Goal: Task Accomplishment & Management: Complete application form

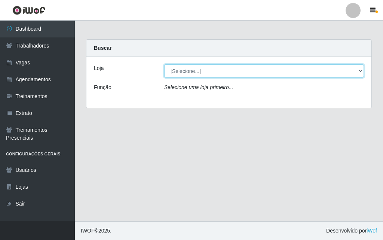
click at [183, 70] on select "[Selecione...] A fazendinha" at bounding box center [264, 70] width 200 height 13
select select "70"
click at [164, 64] on select "[Selecione...] A fazendinha" at bounding box center [264, 70] width 200 height 13
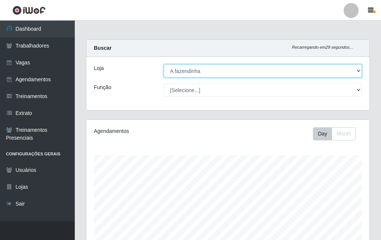
scroll to position [155, 283]
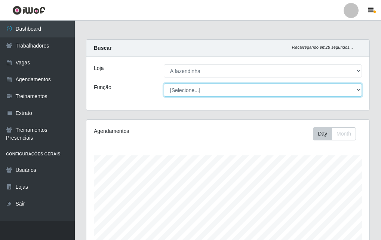
click at [184, 90] on select "[Selecione...] ASG ASG + ASG ++ Balconista Embalador Embalador + Embalador ++ O…" at bounding box center [263, 89] width 198 height 13
select select "79"
click at [164, 83] on select "[Selecione...] ASG ASG + ASG ++ Balconista Embalador Embalador + Embalador ++ O…" at bounding box center [263, 89] width 198 height 13
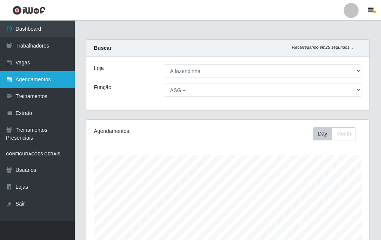
click at [44, 79] on link "Agendamentos" at bounding box center [37, 79] width 75 height 17
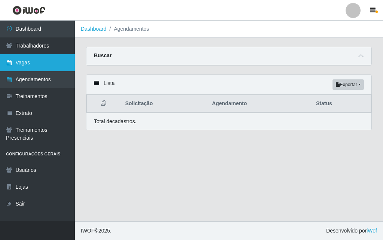
click at [42, 63] on link "Vagas" at bounding box center [37, 62] width 75 height 17
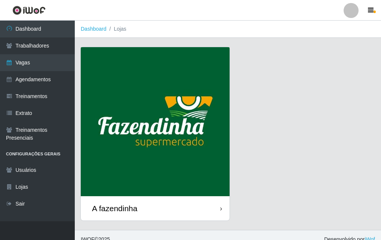
click at [146, 206] on div "A fazendinha" at bounding box center [155, 208] width 149 height 24
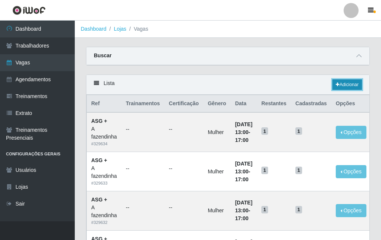
click at [345, 82] on link "Adicionar" at bounding box center [347, 84] width 30 height 10
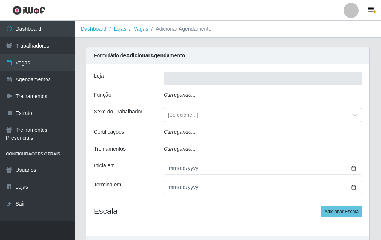
type input "A fazendinha"
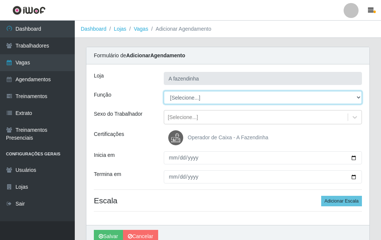
click at [169, 98] on select "[Selecione...] ASG ASG + ASG ++ Balconista Embalador Embalador + Embalador ++ O…" at bounding box center [263, 97] width 198 height 13
select select "79"
click at [164, 91] on select "[Selecione...] ASG ASG + ASG ++ Balconista Embalador Embalador + Embalador ++ O…" at bounding box center [263, 97] width 198 height 13
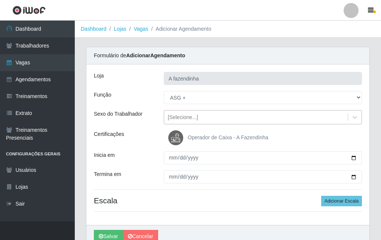
click at [181, 113] on div "[Selecione...]" at bounding box center [256, 117] width 184 height 12
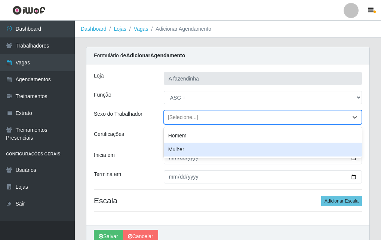
click at [195, 151] on div "Mulher" at bounding box center [263, 149] width 198 height 14
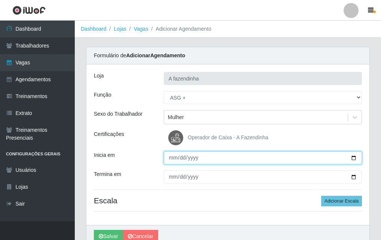
click at [352, 158] on input "Inicia em" at bounding box center [263, 157] width 198 height 13
type input "[DATE]"
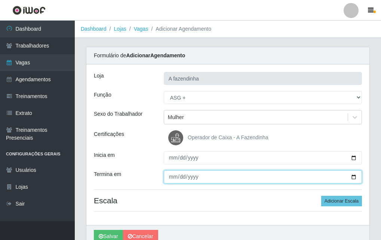
click at [355, 177] on input "Termina em" at bounding box center [263, 176] width 198 height 13
type input "[DATE]"
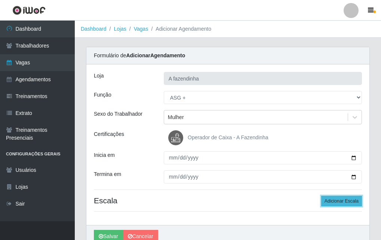
click at [336, 198] on button "Adicionar Escala" at bounding box center [341, 200] width 41 height 10
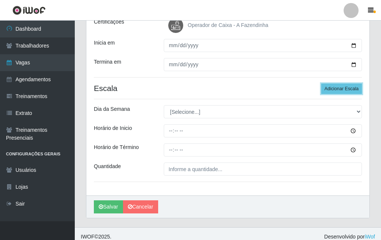
scroll to position [118, 0]
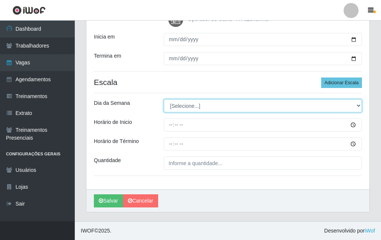
click at [172, 106] on select "[Selecione...] Segunda Terça Quarta Quinta Sexta Sábado Domingo" at bounding box center [263, 105] width 198 height 13
select select "3"
click at [164, 99] on select "[Selecione...] Segunda Terça Quarta Quinta Sexta Sábado Domingo" at bounding box center [263, 105] width 198 height 13
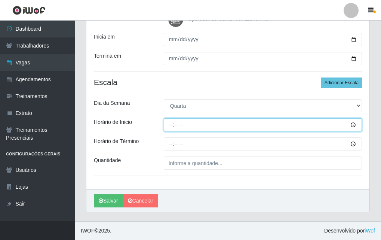
click at [168, 123] on input "Horário de Inicio" at bounding box center [263, 124] width 198 height 13
type input "13:00"
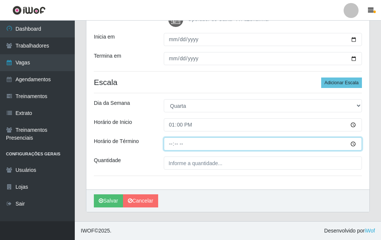
click at [169, 144] on input "Horário de Término" at bounding box center [263, 143] width 198 height 13
type input "17:00"
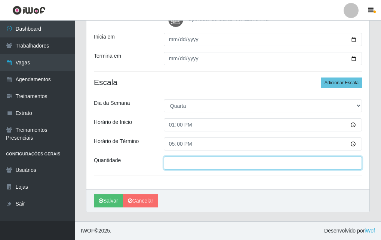
click at [175, 164] on input "___" at bounding box center [263, 162] width 198 height 13
type input "1__"
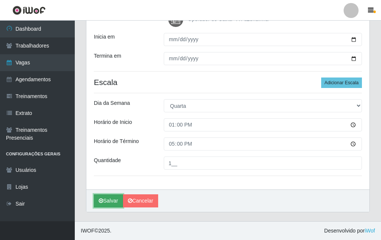
click at [106, 202] on button "Salvar" at bounding box center [108, 200] width 29 height 13
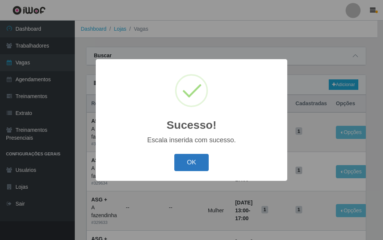
click at [195, 158] on button "OK" at bounding box center [191, 163] width 35 height 18
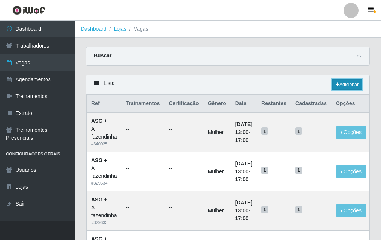
click at [341, 82] on link "Adicionar" at bounding box center [347, 84] width 30 height 10
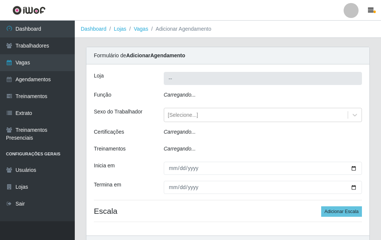
type input "A fazendinha"
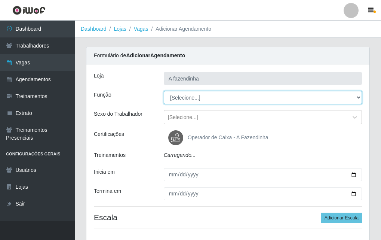
click at [175, 94] on select "[Selecione...] ASG ASG + ASG ++ Balconista Embalador Embalador + Embalador ++ O…" at bounding box center [263, 97] width 198 height 13
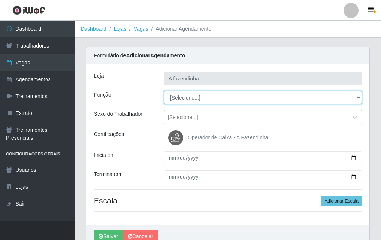
select select "79"
click at [164, 91] on select "[Selecione...] ASG ASG + ASG ++ Balconista Embalador Embalador + Embalador ++ O…" at bounding box center [263, 97] width 198 height 13
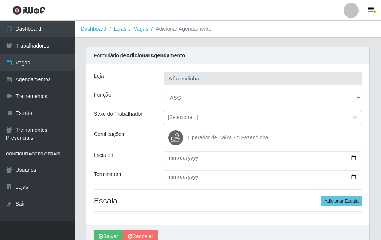
click at [188, 114] on div "[Selecione...]" at bounding box center [183, 117] width 30 height 8
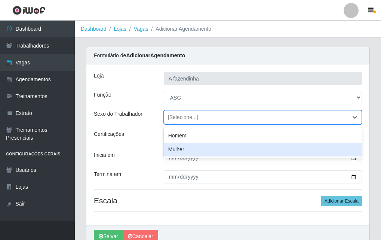
drag, startPoint x: 193, startPoint y: 148, endPoint x: 271, endPoint y: 156, distance: 78.2
click at [206, 150] on div "Mulher" at bounding box center [263, 149] width 198 height 14
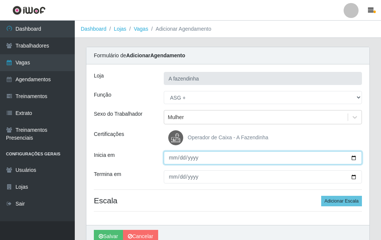
click at [353, 155] on input "Inicia em" at bounding box center [263, 157] width 198 height 13
type input "[DATE]"
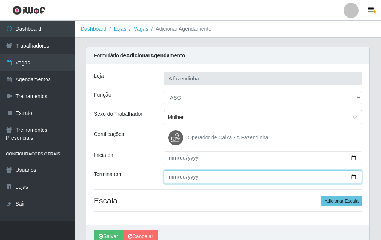
click at [352, 182] on input "Termina em" at bounding box center [263, 176] width 198 height 13
click at [352, 174] on input "Termina em" at bounding box center [263, 176] width 198 height 13
type input "[DATE]"
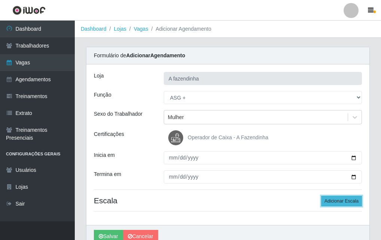
click at [347, 201] on button "Adicionar Escala" at bounding box center [341, 200] width 41 height 10
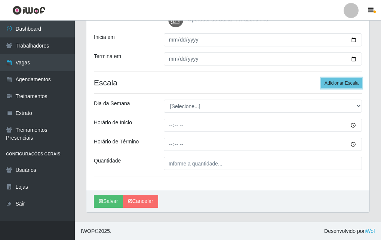
scroll to position [118, 0]
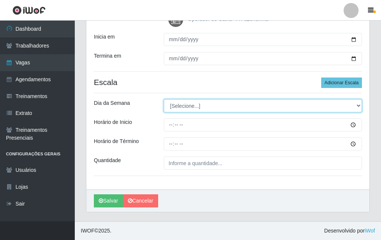
click at [172, 102] on select "[Selecione...] Segunda Terça Quarta Quinta Sexta Sábado Domingo" at bounding box center [263, 105] width 198 height 13
select select "4"
click at [164, 99] on select "[Selecione...] Segunda Terça Quarta Quinta Sexta Sábado Domingo" at bounding box center [263, 105] width 198 height 13
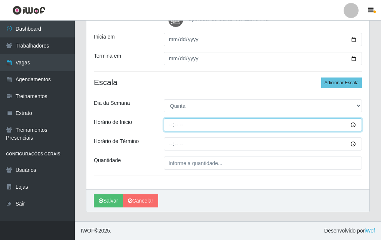
click at [171, 131] on input "Horário de Inicio" at bounding box center [263, 124] width 198 height 13
type input "13:00"
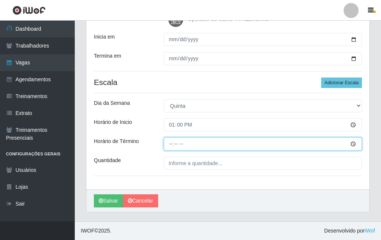
click at [171, 145] on input "Horário de Término" at bounding box center [263, 143] width 198 height 13
type input "17:00"
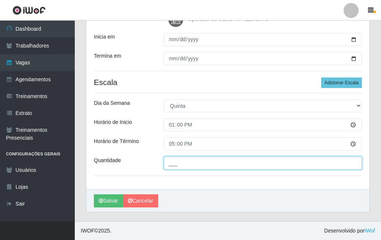
click at [173, 164] on input "___" at bounding box center [263, 162] width 198 height 13
type input "1__"
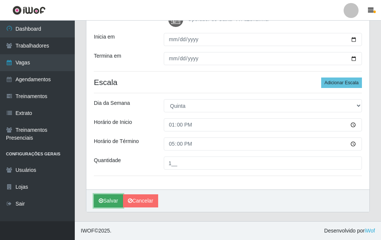
click at [117, 201] on button "Salvar" at bounding box center [108, 200] width 29 height 13
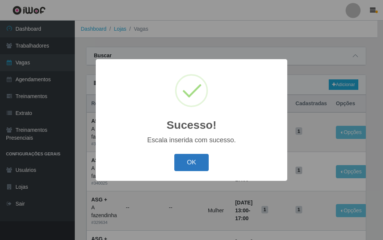
click at [198, 160] on button "OK" at bounding box center [191, 163] width 35 height 18
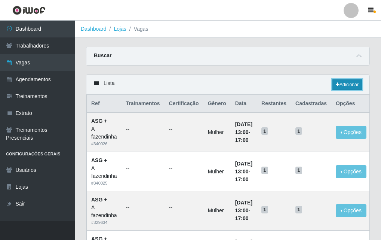
click at [340, 85] on link "Adicionar" at bounding box center [347, 84] width 30 height 10
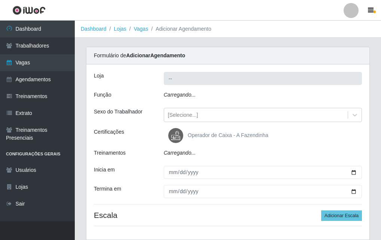
type input "A fazendinha"
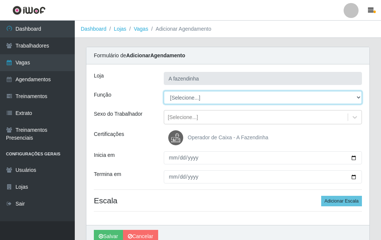
click at [195, 96] on select "[Selecione...] ASG ASG + ASG ++ Balconista Embalador Embalador + Embalador ++ O…" at bounding box center [263, 97] width 198 height 13
select select "79"
click at [164, 91] on select "[Selecione...] ASG ASG + ASG ++ Balconista Embalador Embalador + Embalador ++ O…" at bounding box center [263, 97] width 198 height 13
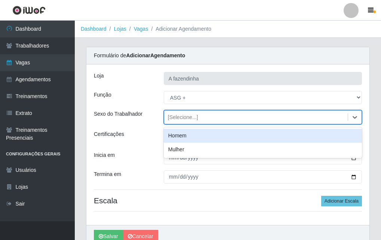
click at [194, 118] on div "[Selecione...]" at bounding box center [183, 117] width 30 height 8
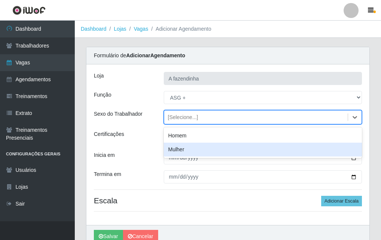
click at [191, 148] on div "Mulher" at bounding box center [263, 149] width 198 height 14
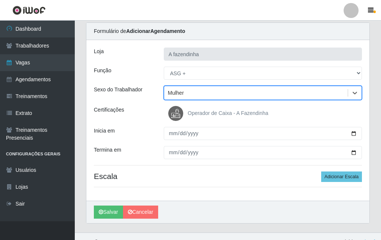
scroll to position [36, 0]
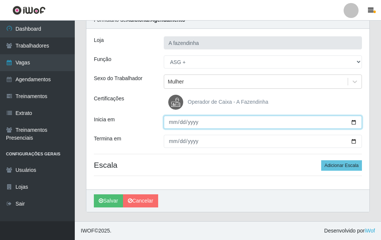
click at [355, 120] on input "Inicia em" at bounding box center [263, 121] width 198 height 13
type input "[DATE]"
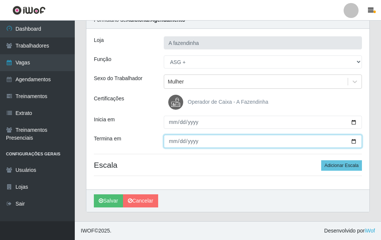
click at [354, 143] on input "Termina em" at bounding box center [263, 141] width 198 height 13
type input "[DATE]"
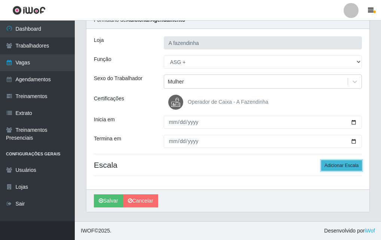
click at [329, 168] on button "Adicionar Escala" at bounding box center [341, 165] width 41 height 10
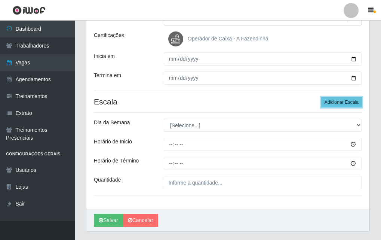
scroll to position [118, 0]
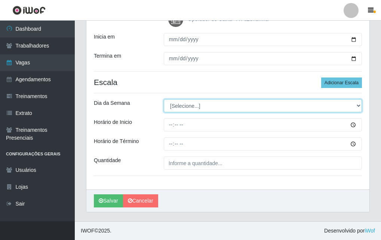
click at [190, 106] on select "[Selecione...] Segunda Terça Quarta Quinta Sexta Sábado Domingo" at bounding box center [263, 105] width 198 height 13
select select "5"
click at [164, 99] on select "[Selecione...] Segunda Terça Quarta Quinta Sexta Sábado Domingo" at bounding box center [263, 105] width 198 height 13
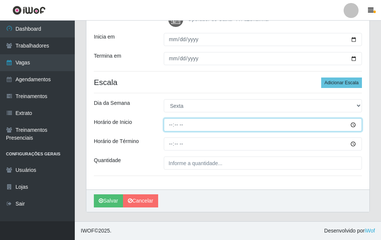
click at [168, 127] on input "Horário de Inicio" at bounding box center [263, 124] width 198 height 13
type input "13:00"
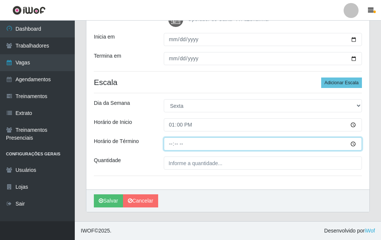
click at [169, 143] on input "Horário de Término" at bounding box center [263, 143] width 198 height 13
type input "17:00"
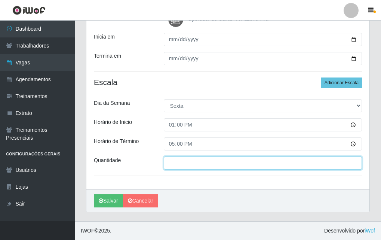
click at [174, 162] on input "___" at bounding box center [263, 162] width 198 height 13
type input "1__"
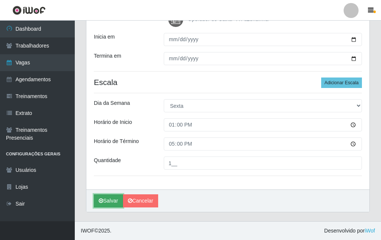
click at [101, 202] on icon "submit" at bounding box center [101, 200] width 4 height 5
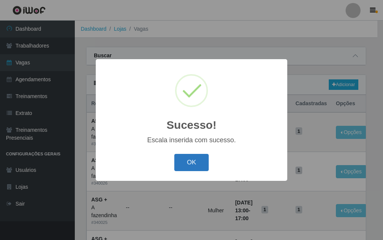
click at [192, 160] on button "OK" at bounding box center [191, 163] width 35 height 18
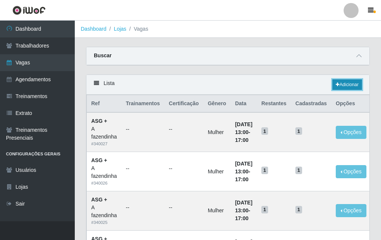
click at [352, 86] on link "Adicionar" at bounding box center [347, 84] width 30 height 10
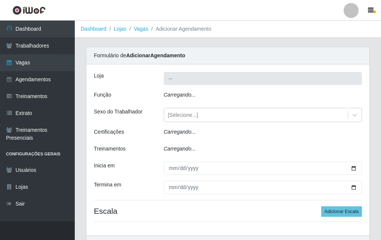
type input "A fazendinha"
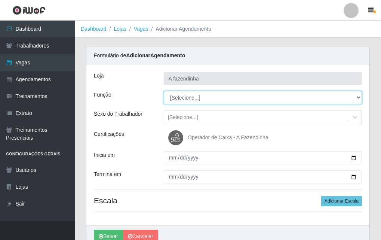
click at [176, 95] on select "[Selecione...] ASG ASG + ASG ++ Balconista Embalador Embalador + Embalador ++ O…" at bounding box center [263, 97] width 198 height 13
select select "79"
click at [164, 91] on select "[Selecione...] ASG ASG + ASG ++ Balconista Embalador Embalador + Embalador ++ O…" at bounding box center [263, 97] width 198 height 13
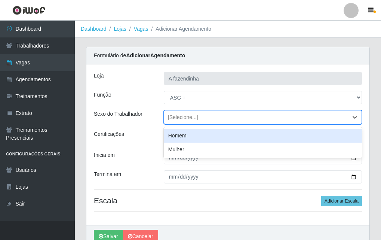
click at [180, 118] on div "[Selecione...]" at bounding box center [183, 117] width 30 height 8
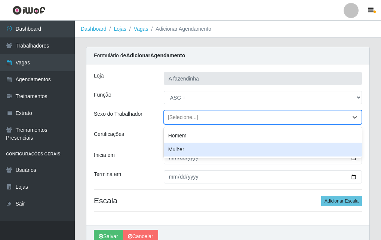
click at [185, 150] on div "Mulher" at bounding box center [263, 149] width 198 height 14
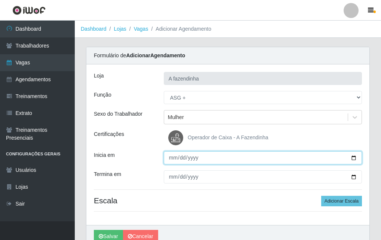
click at [352, 155] on input "Inicia em" at bounding box center [263, 157] width 198 height 13
type input "[DATE]"
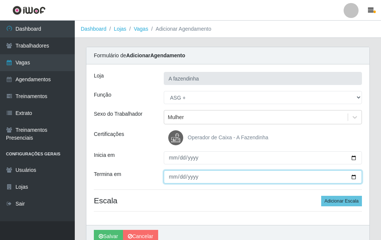
drag, startPoint x: 355, startPoint y: 176, endPoint x: 328, endPoint y: 166, distance: 28.6
click at [355, 176] on input "Termina em" at bounding box center [263, 176] width 198 height 13
type input "[DATE]"
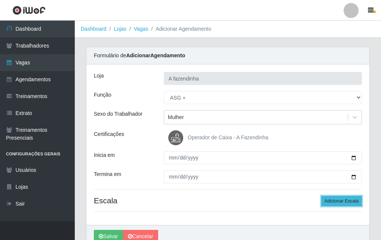
click at [326, 198] on button "Adicionar Escala" at bounding box center [341, 200] width 41 height 10
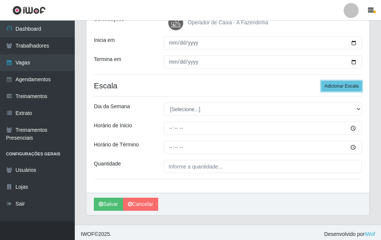
scroll to position [118, 0]
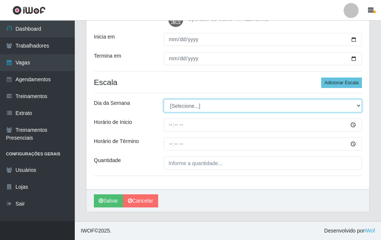
click at [174, 102] on select "[Selecione...] Segunda Terça Quarta Quinta Sexta Sábado Domingo" at bounding box center [263, 105] width 198 height 13
select select "6"
click at [164, 99] on select "[Selecione...] Segunda Terça Quarta Quinta Sexta Sábado Domingo" at bounding box center [263, 105] width 198 height 13
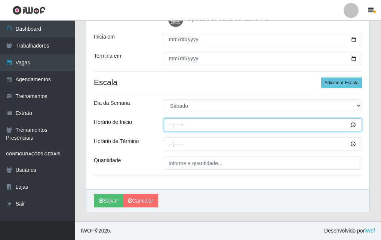
click at [170, 126] on input "Horário de Inicio" at bounding box center [263, 124] width 198 height 13
type input "13:00"
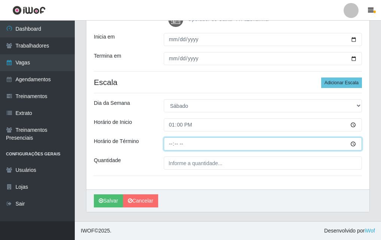
click at [168, 150] on input "Horário de Término" at bounding box center [263, 143] width 198 height 13
type input "17:00"
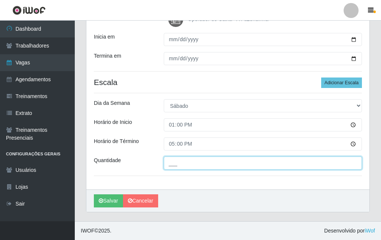
click at [177, 163] on input "___" at bounding box center [263, 162] width 198 height 13
type input "1__"
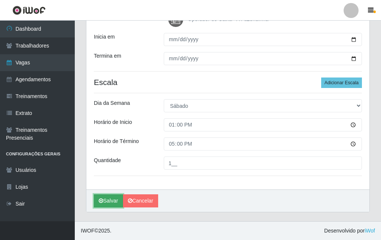
click at [111, 200] on button "Salvar" at bounding box center [108, 200] width 29 height 13
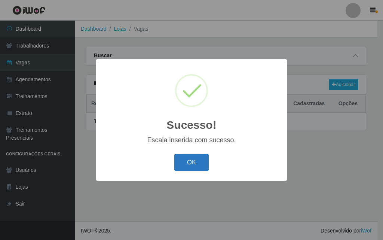
click at [191, 169] on button "OK" at bounding box center [191, 163] width 35 height 18
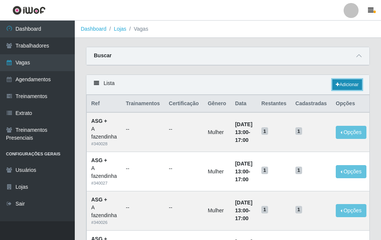
click at [343, 83] on link "Adicionar" at bounding box center [347, 84] width 30 height 10
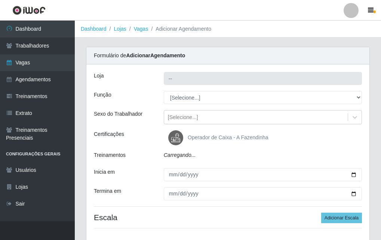
type input "A fazendinha"
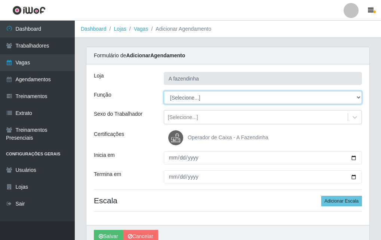
click at [173, 99] on select "[Selecione...] ASG ASG + ASG ++ Balconista Embalador Embalador + Embalador ++ O…" at bounding box center [263, 97] width 198 height 13
select select "79"
click at [164, 91] on select "[Selecione...] ASG ASG + ASG ++ Balconista Embalador Embalador + Embalador ++ O…" at bounding box center [263, 97] width 198 height 13
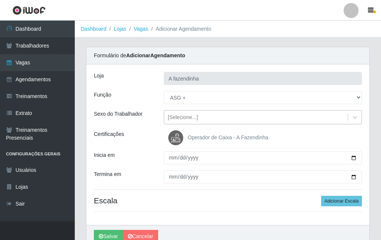
click at [183, 120] on div "[Selecione...]" at bounding box center [183, 117] width 30 height 8
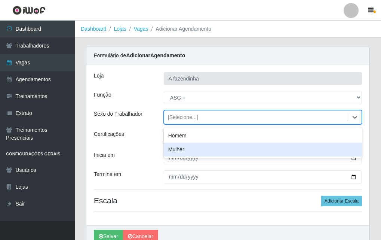
click at [187, 150] on div "Mulher" at bounding box center [263, 149] width 198 height 14
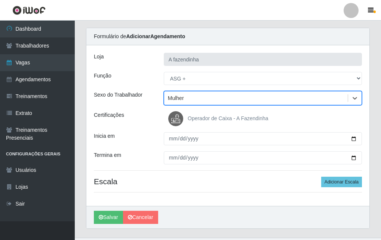
scroll to position [36, 0]
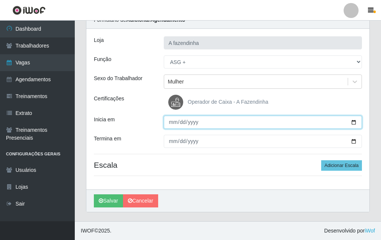
click at [354, 123] on input "Inicia em" at bounding box center [263, 121] width 198 height 13
type input "[DATE]"
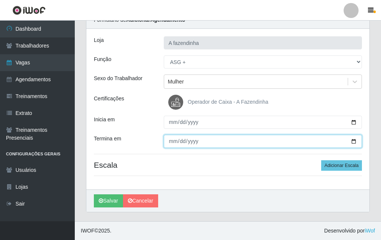
click at [352, 138] on input "Termina em" at bounding box center [263, 141] width 198 height 13
type input "[DATE]"
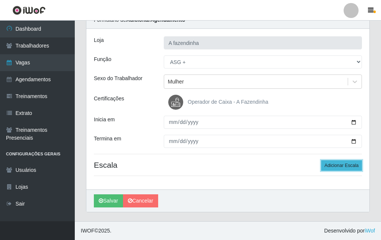
click at [342, 164] on button "Adicionar Escala" at bounding box center [341, 165] width 41 height 10
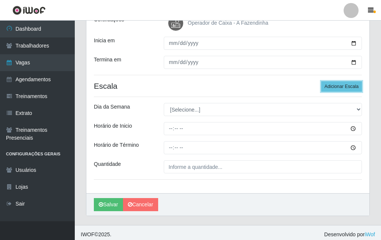
scroll to position [118, 0]
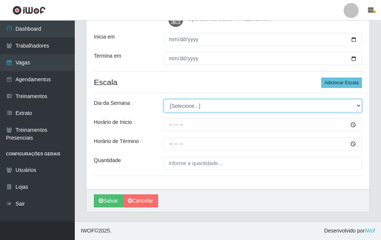
click at [178, 105] on select "[Selecione...] Segunda Terça Quarta Quinta Sexta Sábado Domingo" at bounding box center [263, 105] width 198 height 13
select select "1"
click at [164, 99] on select "[Selecione...] Segunda Terça Quarta Quinta Sexta Sábado Domingo" at bounding box center [263, 105] width 198 height 13
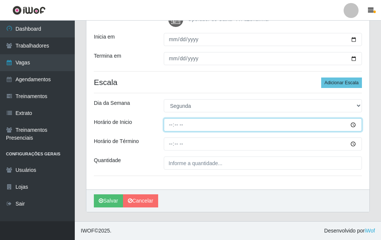
click at [170, 126] on input "Horário de Inicio" at bounding box center [263, 124] width 198 height 13
type input "13:00"
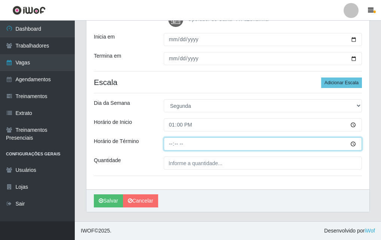
click at [168, 142] on input "Horário de Término" at bounding box center [263, 143] width 198 height 13
type input "17:00"
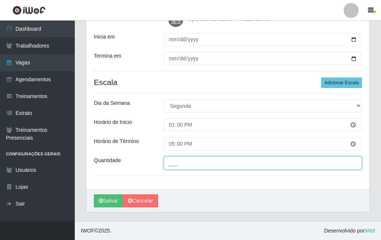
click at [173, 165] on input "___" at bounding box center [263, 162] width 198 height 13
type input "1__"
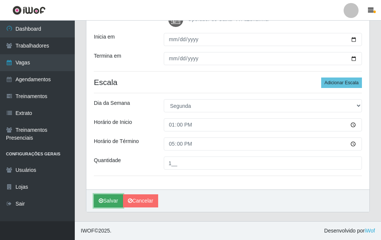
click at [105, 200] on button "Salvar" at bounding box center [108, 200] width 29 height 13
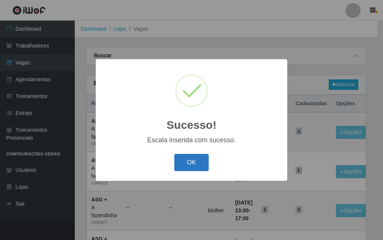
click at [187, 157] on button "OK" at bounding box center [191, 163] width 35 height 18
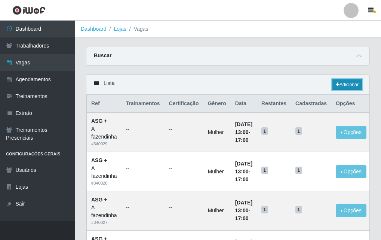
click at [344, 83] on link "Adicionar" at bounding box center [347, 84] width 30 height 10
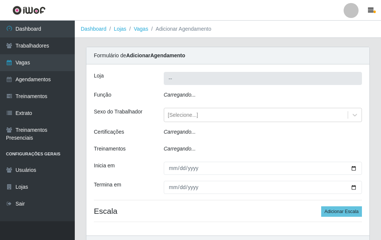
type input "A fazendinha"
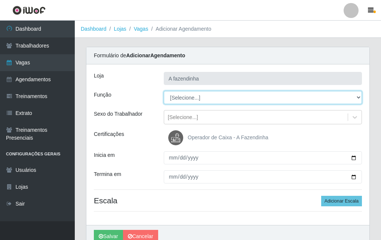
click at [195, 97] on select "[Selecione...] ASG ASG + ASG ++ Balconista Embalador Embalador + Embalador ++ O…" at bounding box center [263, 97] width 198 height 13
select select "79"
click at [164, 91] on select "[Selecione...] ASG ASG + ASG ++ Balconista Embalador Embalador + Embalador ++ O…" at bounding box center [263, 97] width 198 height 13
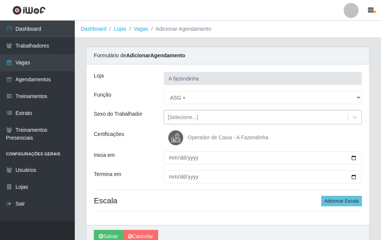
click at [185, 117] on div "[Selecione...]" at bounding box center [183, 117] width 30 height 8
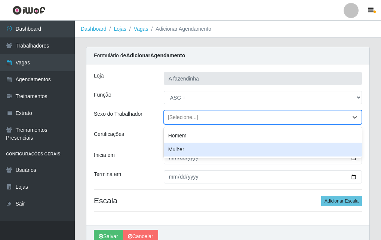
click at [182, 145] on div "Mulher" at bounding box center [263, 149] width 198 height 14
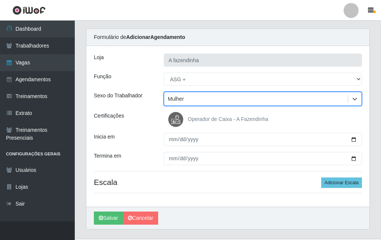
scroll to position [36, 0]
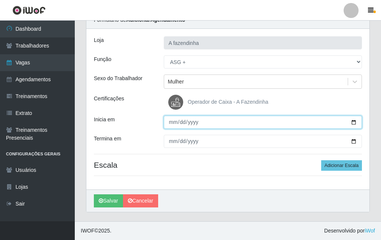
click at [352, 122] on input "Inicia em" at bounding box center [263, 121] width 198 height 13
type input "[DATE]"
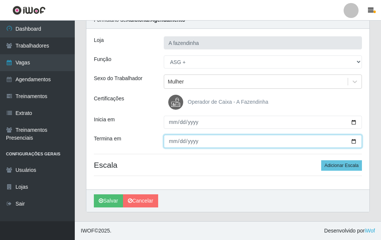
drag, startPoint x: 352, startPoint y: 141, endPoint x: 336, endPoint y: 143, distance: 16.6
click at [352, 141] on input "Termina em" at bounding box center [263, 141] width 198 height 13
type input "[DATE]"
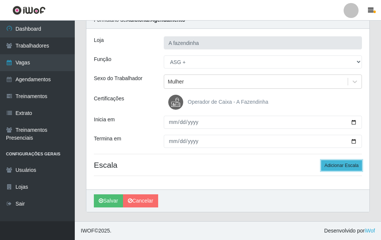
click at [339, 166] on button "Adicionar Escala" at bounding box center [341, 165] width 41 height 10
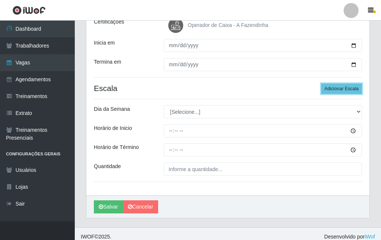
scroll to position [118, 0]
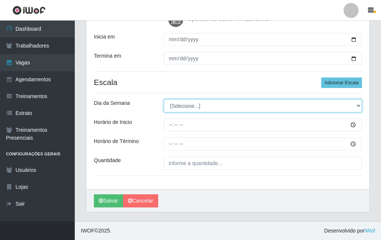
click at [172, 102] on select "[Selecione...] Segunda Terça Quarta Quinta Sexta Sábado Domingo" at bounding box center [263, 105] width 198 height 13
select select "2"
click at [164, 99] on select "[Selecione...] Segunda Terça Quarta Quinta Sexta Sábado Domingo" at bounding box center [263, 105] width 198 height 13
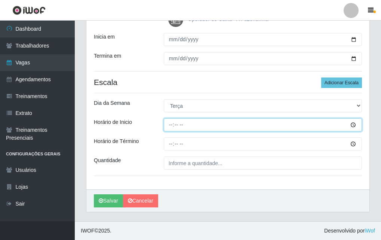
click at [169, 127] on input "Horário de Inicio" at bounding box center [263, 124] width 198 height 13
type input "13:00"
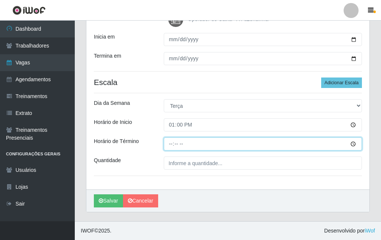
click at [169, 142] on input "Horário de Término" at bounding box center [263, 143] width 198 height 13
type input "17:00"
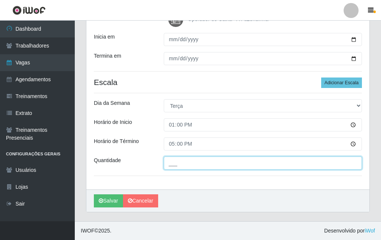
click at [180, 166] on input "___" at bounding box center [263, 162] width 198 height 13
type input "1__"
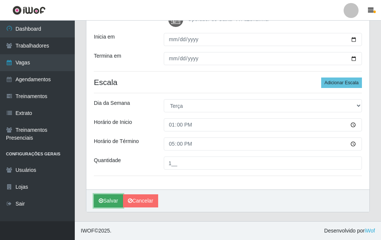
click at [104, 205] on button "Salvar" at bounding box center [108, 200] width 29 height 13
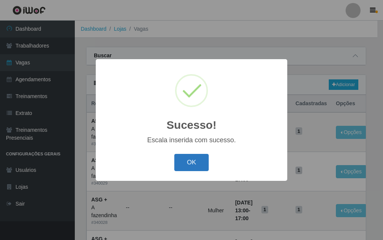
click at [182, 164] on button "OK" at bounding box center [191, 163] width 35 height 18
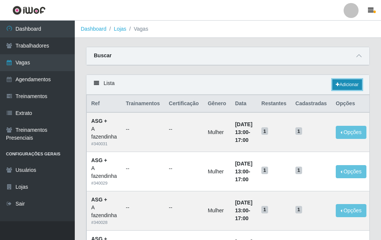
click at [342, 82] on link "Adicionar" at bounding box center [347, 84] width 30 height 10
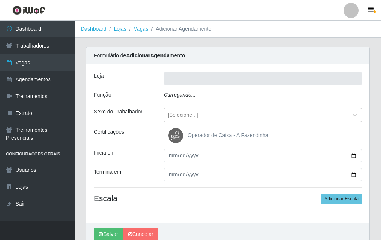
type input "A fazendinha"
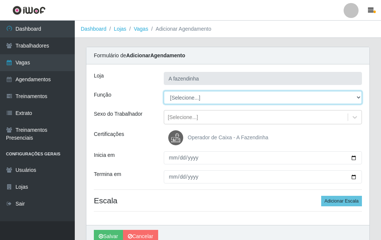
drag, startPoint x: 194, startPoint y: 94, endPoint x: 182, endPoint y: 93, distance: 11.2
click at [182, 93] on select "[Selecione...] ASG ASG + ASG ++ Balconista Embalador Embalador + Embalador ++ O…" at bounding box center [263, 97] width 198 height 13
select select "79"
click at [164, 91] on select "[Selecione...] ASG ASG + ASG ++ Balconista Embalador Embalador + Embalador ++ O…" at bounding box center [263, 97] width 198 height 13
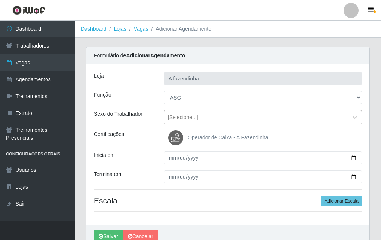
click at [175, 118] on div "[Selecione...]" at bounding box center [183, 117] width 30 height 8
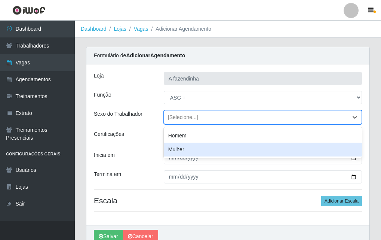
click at [194, 149] on div "Mulher" at bounding box center [263, 149] width 198 height 14
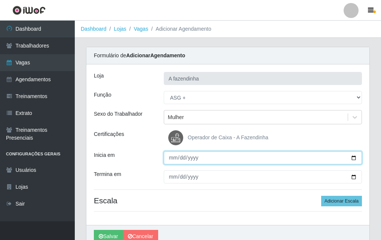
click at [354, 158] on input "Inicia em" at bounding box center [263, 157] width 198 height 13
type input "[DATE]"
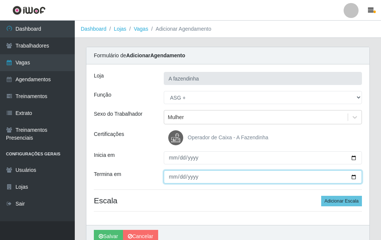
click at [355, 176] on input "Termina em" at bounding box center [263, 176] width 198 height 13
type input "[DATE]"
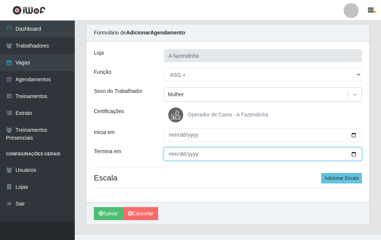
scroll to position [36, 0]
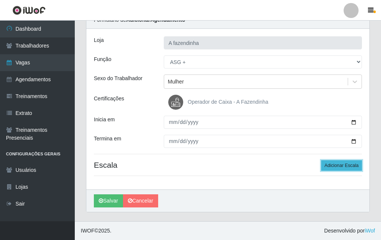
click at [338, 165] on button "Adicionar Escala" at bounding box center [341, 165] width 41 height 10
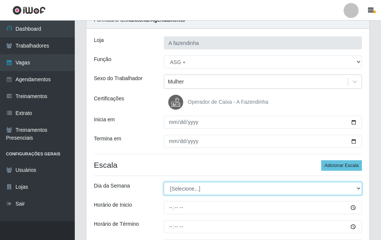
click at [170, 187] on select "[Selecione...] Segunda Terça Quarta Quinta Sexta Sábado Domingo" at bounding box center [263, 188] width 198 height 13
select select "3"
click at [164, 182] on select "[Selecione...] Segunda Terça Quarta Quinta Sexta Sábado Domingo" at bounding box center [263, 188] width 198 height 13
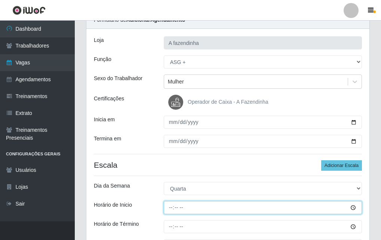
click at [169, 209] on input "Horário de Inicio" at bounding box center [263, 207] width 198 height 13
type input "13:00"
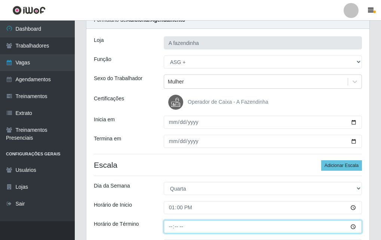
click at [165, 225] on input "Horário de Término" at bounding box center [263, 226] width 198 height 13
type input "17:00"
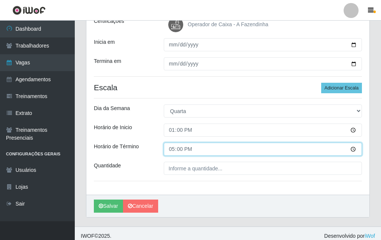
scroll to position [118, 0]
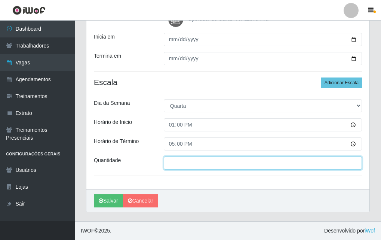
click at [179, 165] on input "___" at bounding box center [263, 162] width 198 height 13
type input "1__"
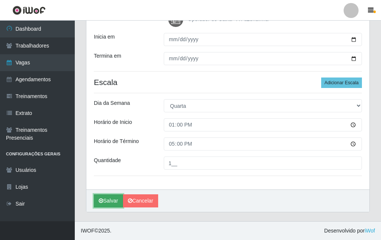
click at [105, 203] on button "Salvar" at bounding box center [108, 200] width 29 height 13
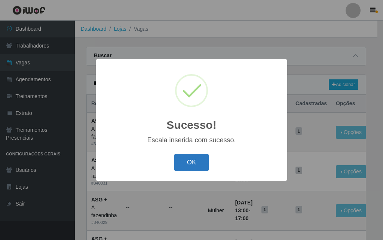
click at [183, 164] on button "OK" at bounding box center [191, 163] width 35 height 18
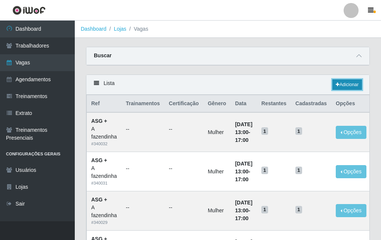
click at [336, 86] on icon at bounding box center [338, 84] width 4 height 4
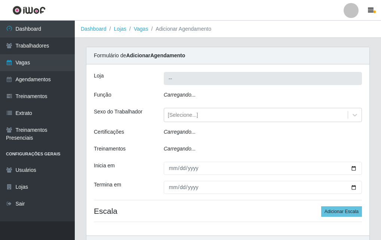
type input "A fazendinha"
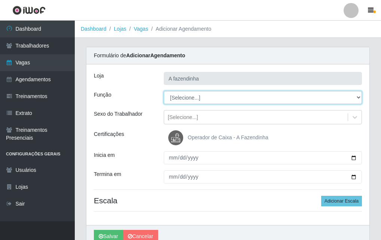
click at [175, 95] on select "[Selecione...] ASG ASG + ASG ++ Balconista Embalador Embalador + Embalador ++ O…" at bounding box center [263, 97] width 198 height 13
select select "79"
click at [164, 91] on select "[Selecione...] ASG ASG + ASG ++ Balconista Embalador Embalador + Embalador ++ O…" at bounding box center [263, 97] width 198 height 13
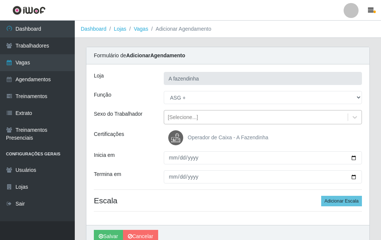
click at [184, 115] on div "[Selecione...]" at bounding box center [183, 117] width 30 height 8
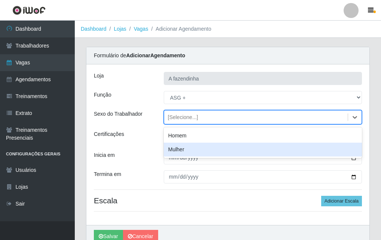
click at [189, 148] on div "Mulher" at bounding box center [263, 149] width 198 height 14
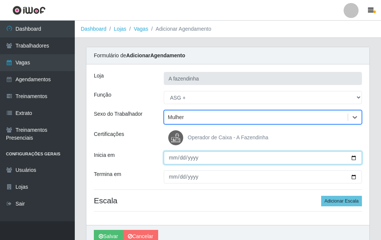
click at [354, 158] on input "Inicia em" at bounding box center [263, 157] width 198 height 13
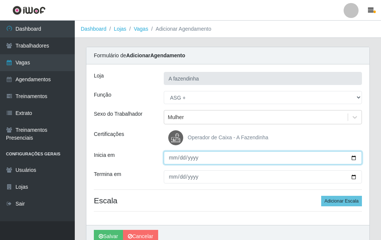
type input "[DATE]"
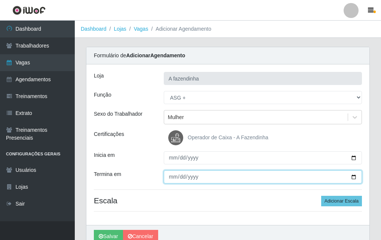
click at [353, 176] on input "Termina em" at bounding box center [263, 176] width 198 height 13
type input "[DATE]"
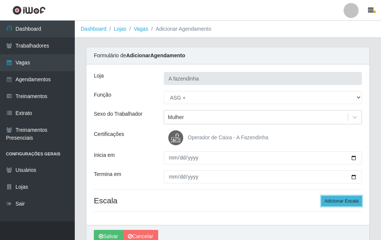
click at [326, 199] on button "Adicionar Escala" at bounding box center [341, 200] width 41 height 10
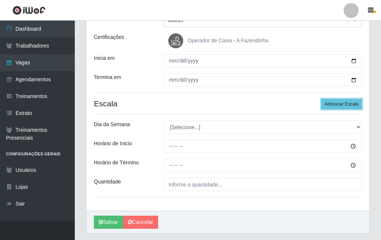
scroll to position [118, 0]
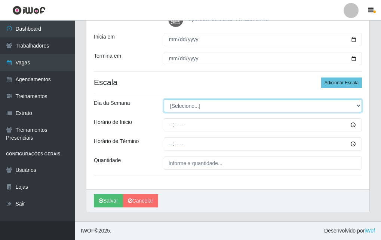
click at [170, 108] on select "[Selecione...] Segunda Terça Quarta Quinta Sexta Sábado Domingo" at bounding box center [263, 105] width 198 height 13
select select "4"
click at [164, 99] on select "[Selecione...] Segunda Terça Quarta Quinta Sexta Sábado Domingo" at bounding box center [263, 105] width 198 height 13
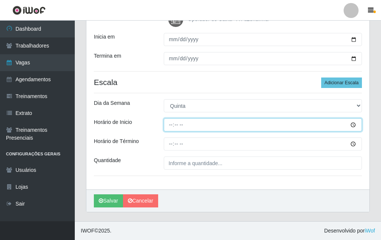
click at [167, 123] on input "Horário de Inicio" at bounding box center [263, 124] width 198 height 13
type input "13:00"
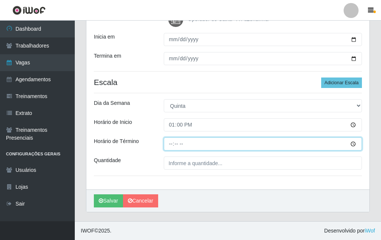
click at [170, 141] on input "Horário de Término" at bounding box center [263, 143] width 198 height 13
type input "17:00"
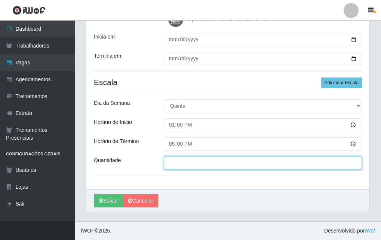
click at [172, 164] on input "___" at bounding box center [263, 162] width 198 height 13
type input "1__"
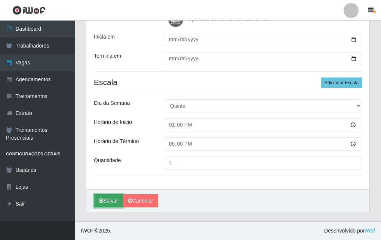
click at [110, 202] on button "Salvar" at bounding box center [108, 200] width 29 height 13
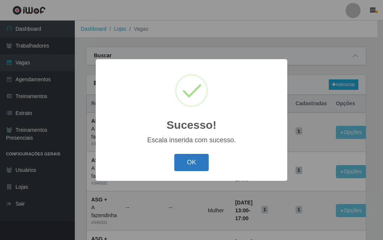
click at [185, 160] on button "OK" at bounding box center [191, 163] width 35 height 18
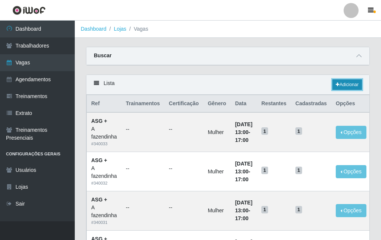
click at [348, 85] on link "Adicionar" at bounding box center [347, 84] width 30 height 10
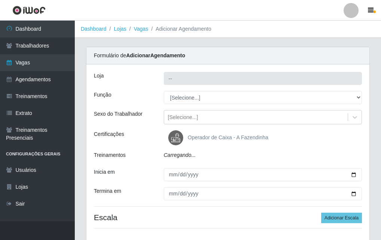
type input "A fazendinha"
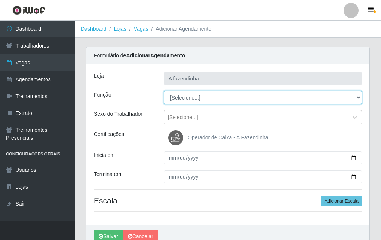
click at [186, 96] on select "[Selecione...] ASG ASG + ASG ++ Balconista Embalador Embalador + Embalador ++ O…" at bounding box center [263, 97] width 198 height 13
select select "79"
click at [164, 91] on select "[Selecione...] ASG ASG + ASG ++ Balconista Embalador Embalador + Embalador ++ O…" at bounding box center [263, 97] width 198 height 13
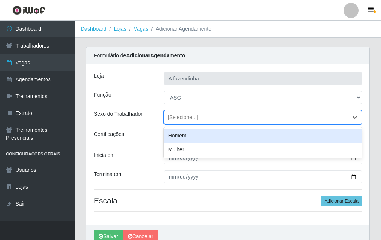
click at [178, 118] on div "[Selecione...]" at bounding box center [183, 117] width 30 height 8
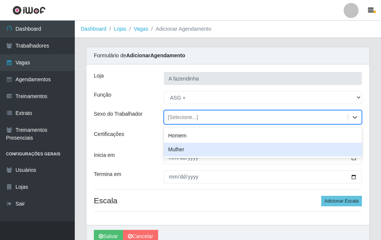
click at [187, 147] on div "Mulher" at bounding box center [263, 149] width 198 height 14
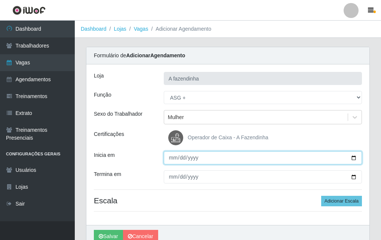
click at [357, 158] on input "Inicia em" at bounding box center [263, 157] width 198 height 13
click at [353, 156] on input "Inicia em" at bounding box center [263, 157] width 198 height 13
type input "[DATE]"
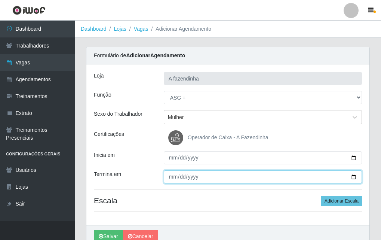
click at [354, 176] on input "Termina em" at bounding box center [263, 176] width 198 height 13
type input "[DATE]"
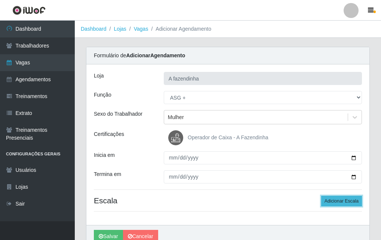
click at [331, 201] on button "Adicionar Escala" at bounding box center [341, 200] width 41 height 10
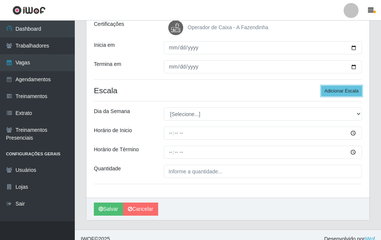
scroll to position [118, 0]
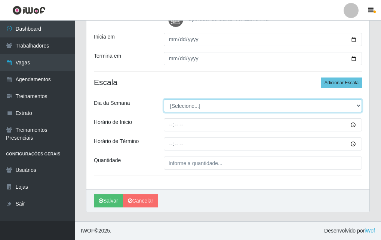
click at [170, 104] on select "[Selecione...] Segunda Terça Quarta Quinta Sexta Sábado Domingo" at bounding box center [263, 105] width 198 height 13
select select "5"
click at [164, 99] on select "[Selecione...] Segunda Terça Quarta Quinta Sexta Sábado Domingo" at bounding box center [263, 105] width 198 height 13
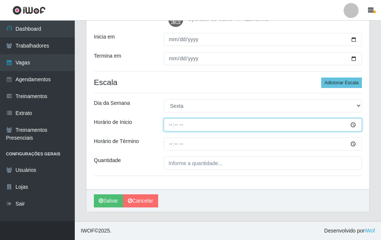
click at [166, 127] on input "Horário de Inicio" at bounding box center [263, 124] width 198 height 13
type input "13:00"
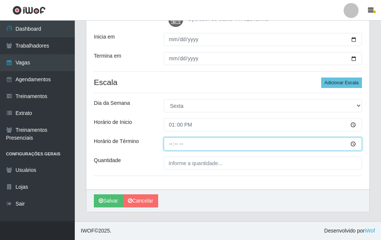
click at [167, 146] on input "Horário de Término" at bounding box center [263, 143] width 198 height 13
type input "17:00"
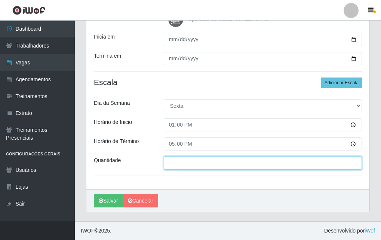
click at [173, 163] on input "___" at bounding box center [263, 162] width 198 height 13
type input "1__"
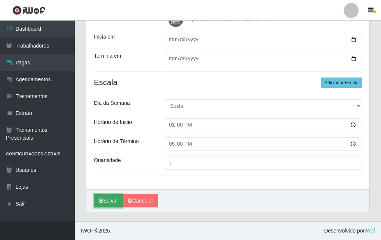
click at [108, 199] on button "Salvar" at bounding box center [108, 200] width 29 height 13
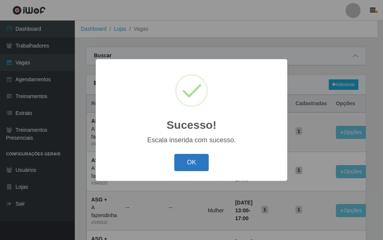
click at [195, 158] on button "OK" at bounding box center [191, 163] width 35 height 18
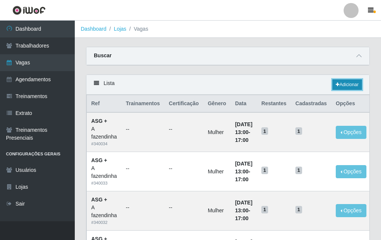
click at [359, 86] on link "Adicionar" at bounding box center [347, 84] width 30 height 10
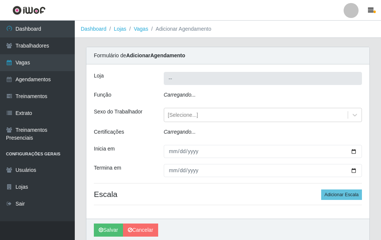
type input "A fazendinha"
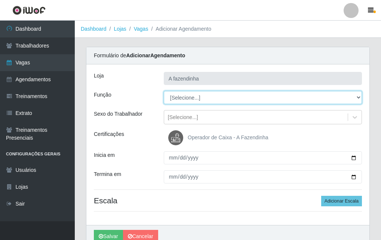
click at [183, 93] on select "[Selecione...] ASG ASG + ASG ++ Balconista Embalador Embalador + Embalador ++ O…" at bounding box center [263, 97] width 198 height 13
select select "79"
click at [164, 91] on select "[Selecione...] ASG ASG + ASG ++ Balconista Embalador Embalador + Embalador ++ O…" at bounding box center [263, 97] width 198 height 13
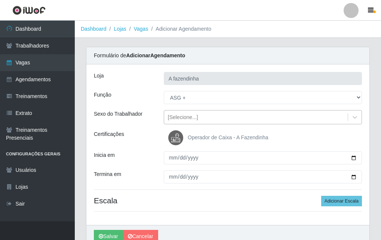
click at [188, 116] on div "[Selecione...]" at bounding box center [183, 117] width 30 height 8
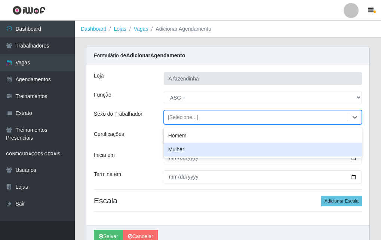
click at [198, 149] on div "Mulher" at bounding box center [263, 149] width 198 height 14
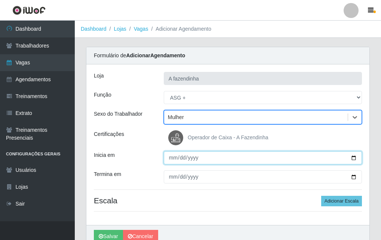
click at [355, 156] on input "Inicia em" at bounding box center [263, 157] width 198 height 13
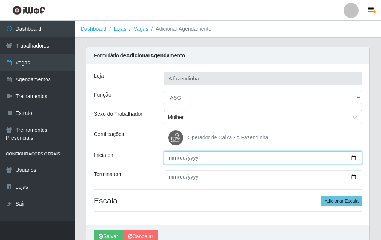
type input "[DATE]"
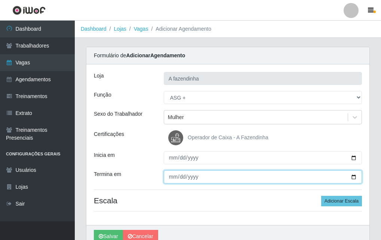
click at [356, 177] on input "Termina em" at bounding box center [263, 176] width 198 height 13
type input "[DATE]"
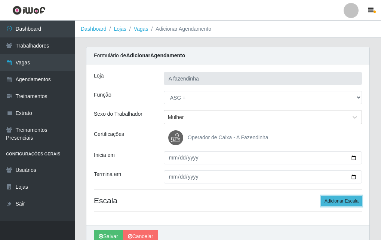
click at [349, 201] on button "Adicionar Escala" at bounding box center [341, 200] width 41 height 10
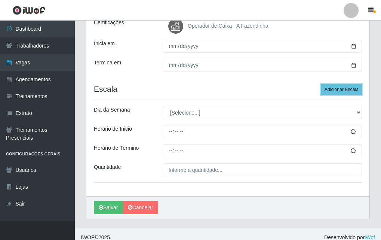
scroll to position [118, 0]
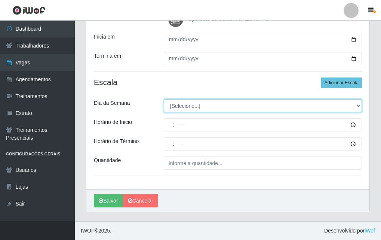
click at [172, 105] on select "[Selecione...] Segunda Terça Quarta Quinta Sexta Sábado Domingo" at bounding box center [263, 105] width 198 height 13
select select "6"
click at [164, 99] on select "[Selecione...] Segunda Terça Quarta Quinta Sexta Sábado Domingo" at bounding box center [263, 105] width 198 height 13
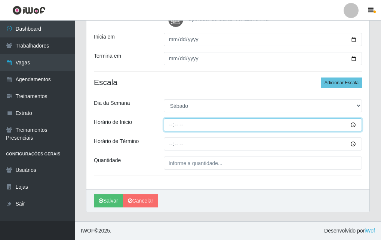
click at [170, 127] on input "Horário de Inicio" at bounding box center [263, 124] width 198 height 13
type input "13:00"
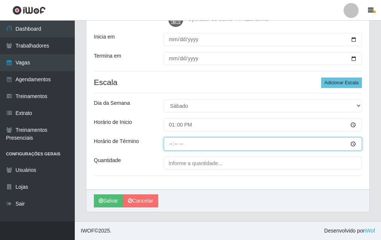
click at [169, 144] on input "Horário de Término" at bounding box center [263, 143] width 198 height 13
type input "17:00"
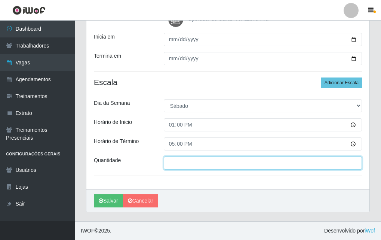
click at [179, 160] on input "___" at bounding box center [263, 162] width 198 height 13
type input "1__"
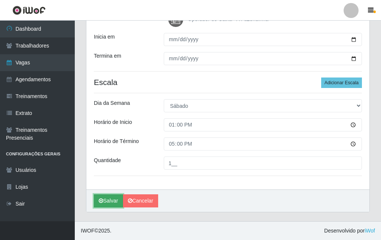
click at [115, 202] on button "Salvar" at bounding box center [108, 200] width 29 height 13
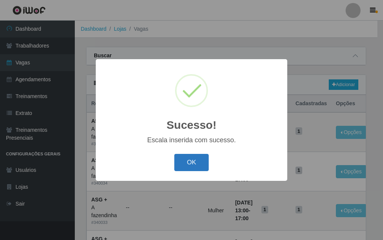
click at [184, 165] on button "OK" at bounding box center [191, 163] width 35 height 18
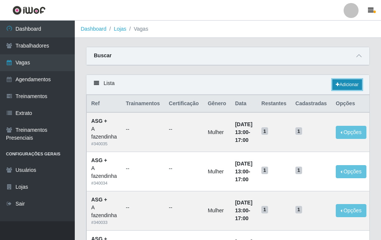
click at [336, 85] on icon at bounding box center [338, 84] width 4 height 4
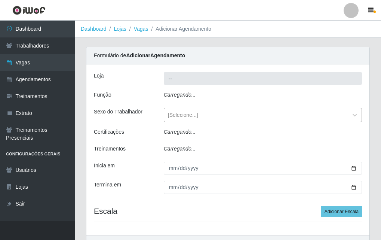
type input "A fazendinha"
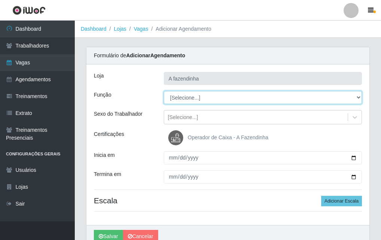
click at [186, 95] on select "[Selecione...] ASG ASG + ASG ++ Balconista Embalador Embalador + Embalador ++ O…" at bounding box center [263, 97] width 198 height 13
select select "79"
click at [164, 91] on select "[Selecione...] ASG ASG + ASG ++ Balconista Embalador Embalador + Embalador ++ O…" at bounding box center [263, 97] width 198 height 13
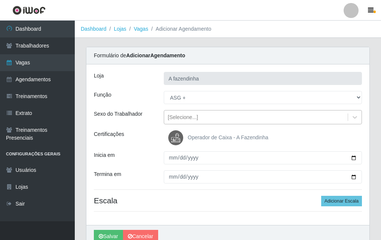
click at [188, 115] on div "[Selecione...]" at bounding box center [183, 117] width 30 height 8
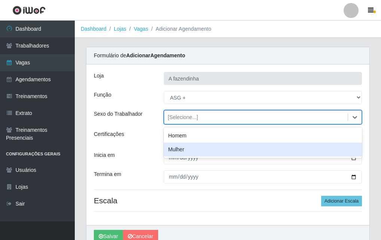
click at [194, 148] on div "Mulher" at bounding box center [263, 149] width 198 height 14
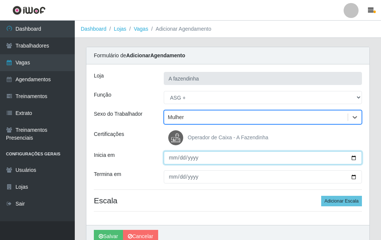
click at [355, 157] on input "Inicia em" at bounding box center [263, 157] width 198 height 13
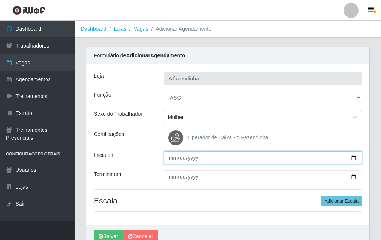
type input "[DATE]"
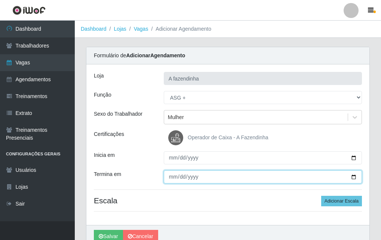
click at [354, 175] on input "Termina em" at bounding box center [263, 176] width 198 height 13
type input "[DATE]"
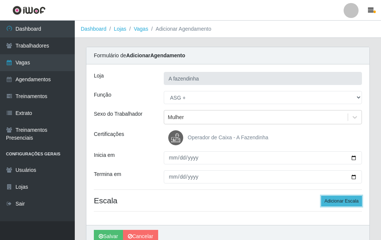
click at [327, 198] on button "Adicionar Escala" at bounding box center [341, 200] width 41 height 10
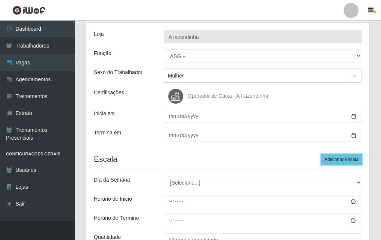
scroll to position [118, 0]
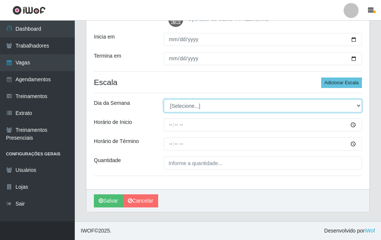
click at [181, 103] on select "[Selecione...] Segunda Terça Quarta Quinta Sexta Sábado Domingo" at bounding box center [263, 105] width 198 height 13
select select "1"
click at [164, 99] on select "[Selecione...] Segunda Terça Quarta Quinta Sexta Sábado Domingo" at bounding box center [263, 105] width 198 height 13
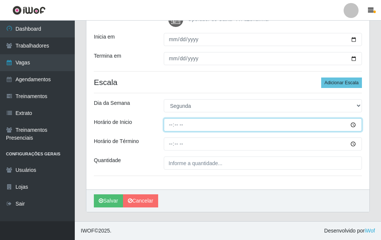
click at [170, 121] on input "Horário de Inicio" at bounding box center [263, 124] width 198 height 13
type input "13:00"
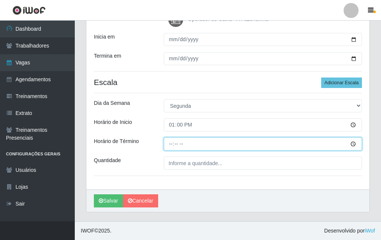
click at [172, 142] on input "Horário de Término" at bounding box center [263, 143] width 198 height 13
type input "17:00"
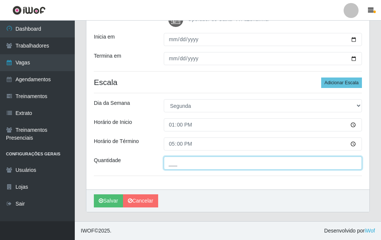
click at [184, 166] on input "___" at bounding box center [263, 162] width 198 height 13
type input "1__"
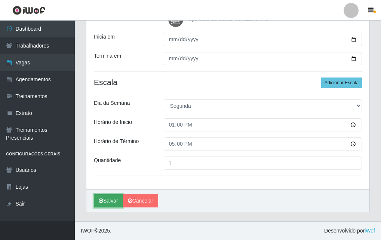
click at [118, 197] on button "Salvar" at bounding box center [108, 200] width 29 height 13
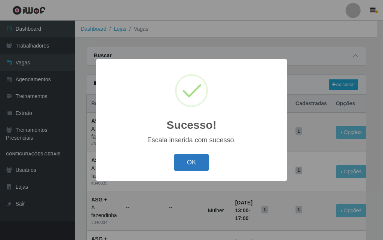
click at [192, 163] on button "OK" at bounding box center [191, 163] width 35 height 18
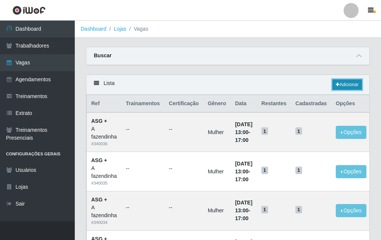
click at [343, 84] on link "Adicionar" at bounding box center [347, 84] width 30 height 10
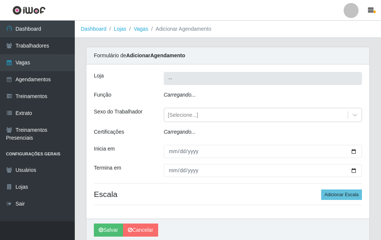
type input "A fazendinha"
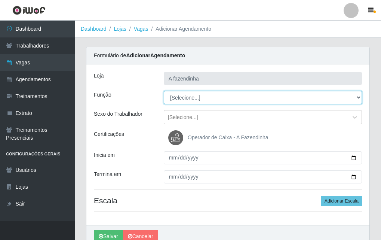
click at [192, 94] on select "[Selecione...] ASG ASG + ASG ++ Balconista Embalador Embalador + Embalador ++ O…" at bounding box center [263, 97] width 198 height 13
select select "79"
click at [164, 91] on select "[Selecione...] ASG ASG + ASG ++ Balconista Embalador Embalador + Embalador ++ O…" at bounding box center [263, 97] width 198 height 13
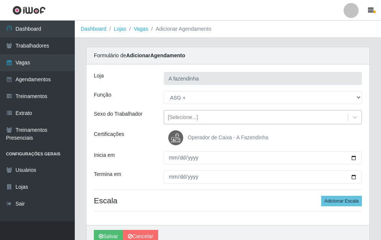
click at [189, 116] on div "[Selecione...]" at bounding box center [183, 117] width 30 height 8
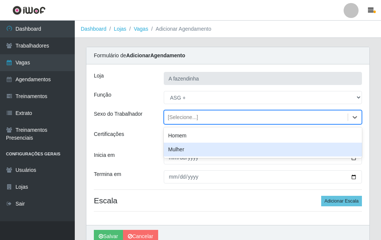
click at [190, 151] on div "Mulher" at bounding box center [263, 149] width 198 height 14
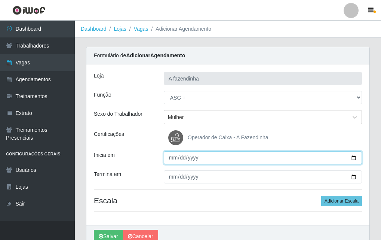
click at [352, 158] on input "Inicia em" at bounding box center [263, 157] width 198 height 13
type input "[DATE]"
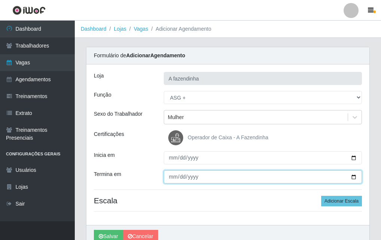
click at [355, 178] on input "Termina em" at bounding box center [263, 176] width 198 height 13
type input "[DATE]"
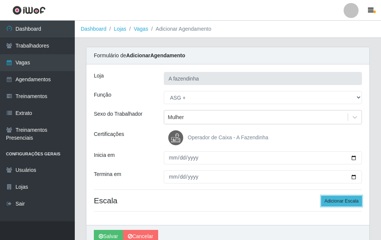
click at [326, 199] on button "Adicionar Escala" at bounding box center [341, 200] width 41 height 10
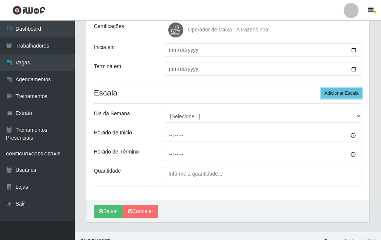
scroll to position [112, 0]
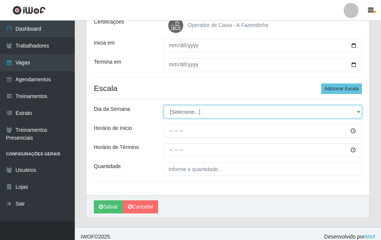
click at [176, 112] on select "[Selecione...] Segunda Terça Quarta Quinta Sexta Sábado Domingo" at bounding box center [263, 111] width 198 height 13
select select "2"
click at [164, 105] on select "[Selecione...] Segunda Terça Quarta Quinta Sexta Sábado Domingo" at bounding box center [263, 111] width 198 height 13
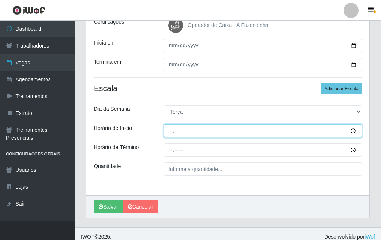
click at [171, 133] on input "Horário de Inicio" at bounding box center [263, 130] width 198 height 13
type input "13:00"
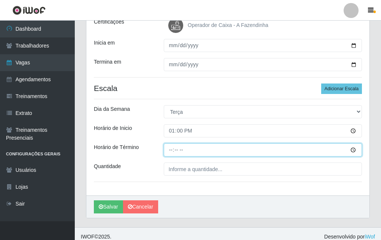
click at [172, 151] on input "Horário de Término" at bounding box center [263, 149] width 198 height 13
type input "17:00"
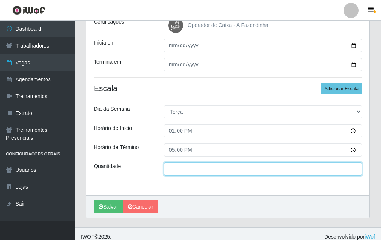
click at [176, 171] on input "___" at bounding box center [263, 168] width 198 height 13
type input "1__"
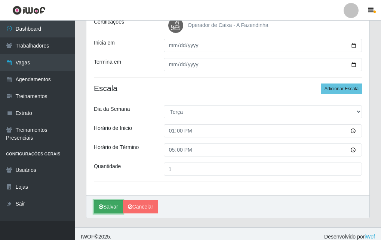
click at [108, 204] on button "Salvar" at bounding box center [108, 206] width 29 height 13
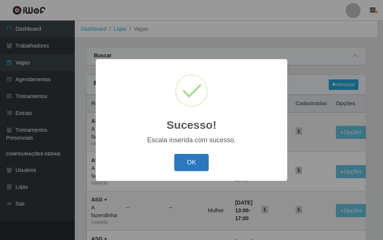
click at [204, 167] on button "OK" at bounding box center [191, 163] width 35 height 18
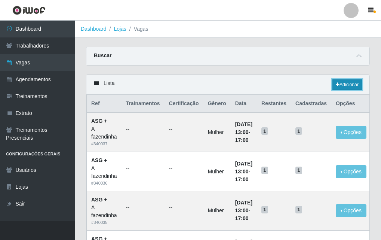
click at [343, 85] on link "Adicionar" at bounding box center [347, 84] width 30 height 10
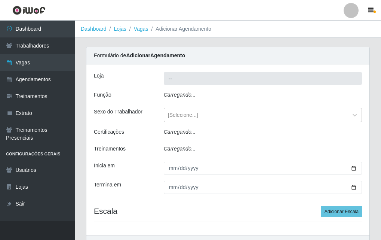
type input "A fazendinha"
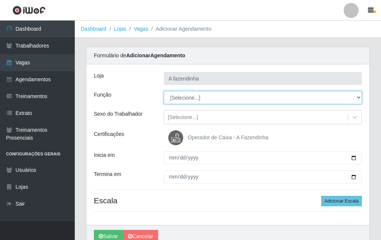
click at [186, 96] on select "[Selecione...] ASG ASG + ASG ++ Balconista Embalador Embalador + Embalador ++ O…" at bounding box center [263, 97] width 198 height 13
select select "79"
click at [164, 91] on select "[Selecione...] ASG ASG + ASG ++ Balconista Embalador Embalador + Embalador ++ O…" at bounding box center [263, 97] width 198 height 13
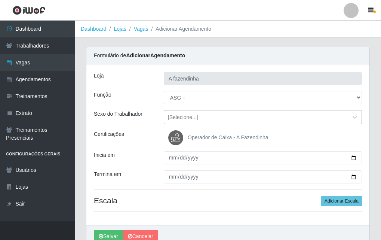
click at [188, 113] on div "[Selecione...]" at bounding box center [183, 117] width 30 height 8
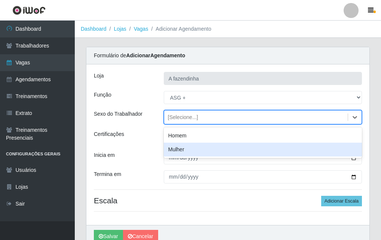
drag, startPoint x: 202, startPoint y: 148, endPoint x: 250, endPoint y: 159, distance: 49.2
click at [202, 148] on div "Mulher" at bounding box center [263, 149] width 198 height 14
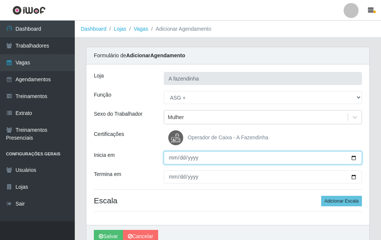
click at [354, 155] on input "Inicia em" at bounding box center [263, 157] width 198 height 13
type input "[DATE]"
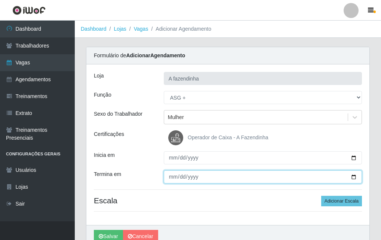
click at [355, 176] on input "Termina em" at bounding box center [263, 176] width 198 height 13
type input "[DATE]"
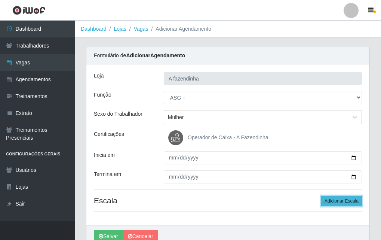
click at [327, 202] on button "Adicionar Escala" at bounding box center [341, 200] width 41 height 10
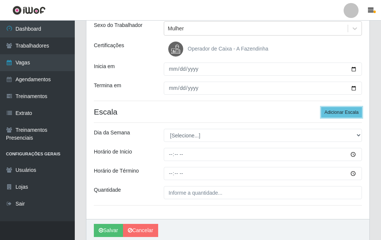
scroll to position [118, 0]
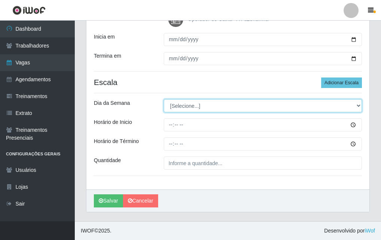
click at [168, 102] on select "[Selecione...] Segunda Terça Quarta Quinta Sexta Sábado Domingo" at bounding box center [263, 105] width 198 height 13
select select "3"
click at [164, 99] on select "[Selecione...] Segunda Terça Quarta Quinta Sexta Sábado Domingo" at bounding box center [263, 105] width 198 height 13
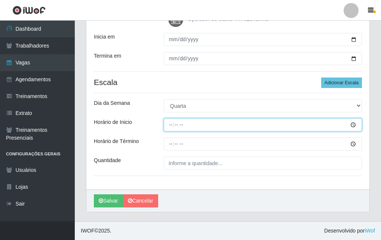
click at [174, 128] on input "Horário de Inicio" at bounding box center [263, 124] width 198 height 13
type input "13:00"
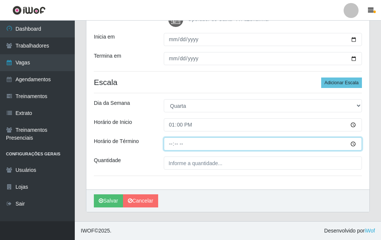
click at [174, 146] on input "Horário de Término" at bounding box center [263, 143] width 198 height 13
type input "17:00"
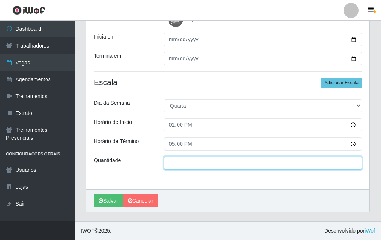
click at [177, 161] on input "___" at bounding box center [263, 162] width 198 height 13
type input "1__"
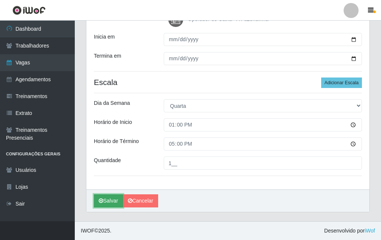
click at [99, 200] on icon "submit" at bounding box center [101, 200] width 4 height 5
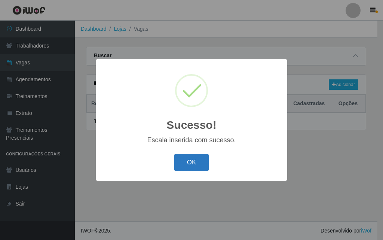
click at [200, 161] on button "OK" at bounding box center [191, 163] width 35 height 18
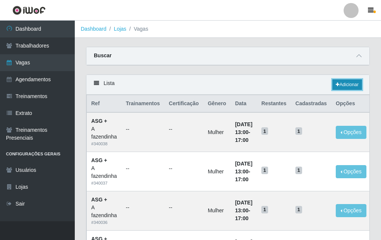
click at [346, 86] on link "Adicionar" at bounding box center [347, 84] width 30 height 10
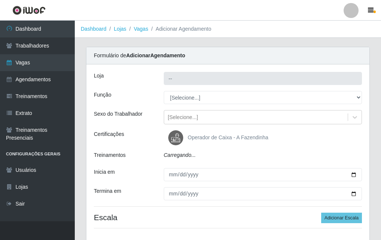
type input "A fazendinha"
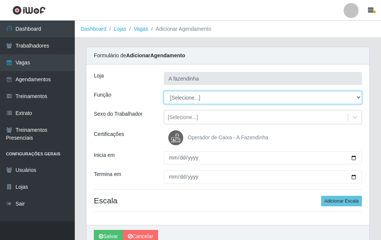
click at [173, 99] on select "[Selecione...] ASG ASG + ASG ++ Balconista Embalador Embalador + Embalador ++ O…" at bounding box center [263, 97] width 198 height 13
select select "79"
click at [164, 91] on select "[Selecione...] ASG ASG + ASG ++ Balconista Embalador Embalador + Embalador ++ O…" at bounding box center [263, 97] width 198 height 13
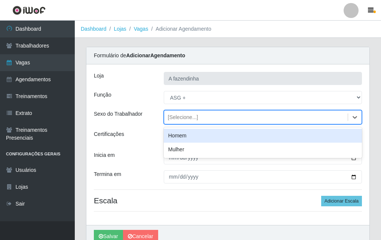
click at [188, 117] on div "[Selecione...]" at bounding box center [183, 117] width 30 height 8
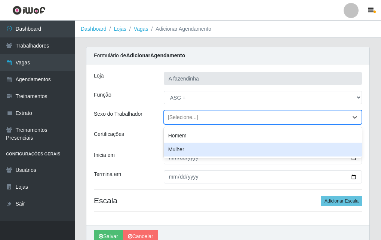
click at [195, 148] on div "Mulher" at bounding box center [263, 149] width 198 height 14
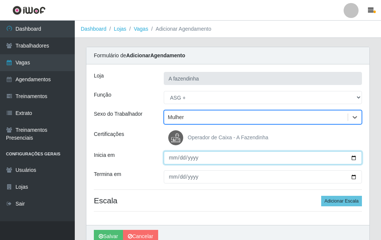
click at [352, 157] on input "Inicia em" at bounding box center [263, 157] width 198 height 13
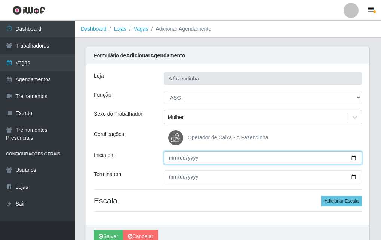
type input "[DATE]"
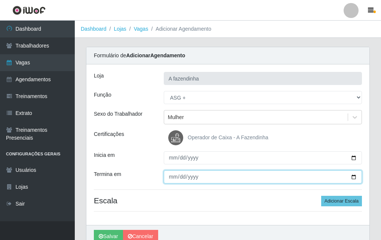
click at [352, 178] on input "Termina em" at bounding box center [263, 176] width 198 height 13
type input "[DATE]"
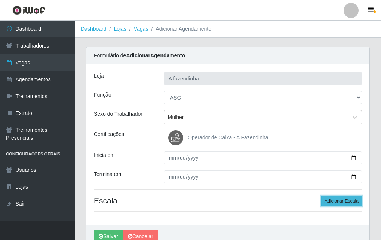
click at [354, 200] on button "Adicionar Escala" at bounding box center [341, 200] width 41 height 10
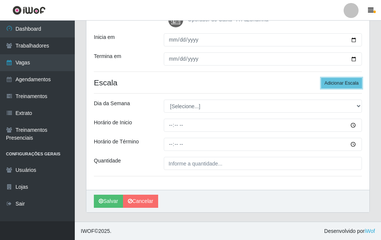
scroll to position [118, 0]
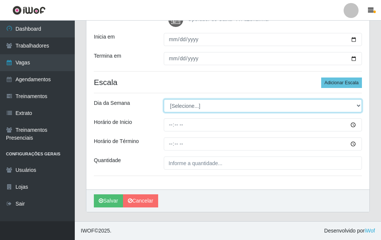
click at [192, 107] on select "[Selecione...] Segunda Terça Quarta Quinta Sexta Sábado Domingo" at bounding box center [263, 105] width 198 height 13
select select "4"
click at [164, 99] on select "[Selecione...] Segunda Terça Quarta Quinta Sexta Sábado Domingo" at bounding box center [263, 105] width 198 height 13
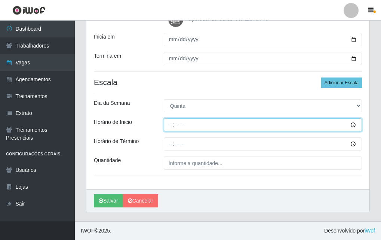
click at [168, 129] on input "Horário de Inicio" at bounding box center [263, 124] width 198 height 13
type input "13:00"
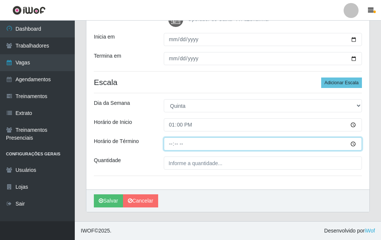
click at [172, 146] on input "Horário de Término" at bounding box center [263, 143] width 198 height 13
type input "17:00"
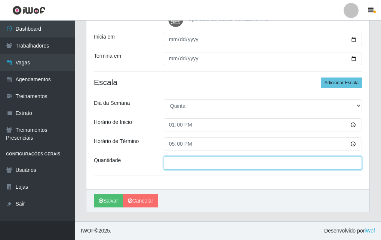
click at [182, 165] on input "___" at bounding box center [263, 162] width 198 height 13
type input "1__"
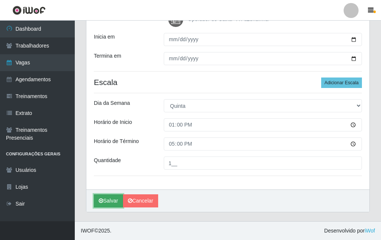
click at [101, 198] on icon "submit" at bounding box center [101, 200] width 4 height 5
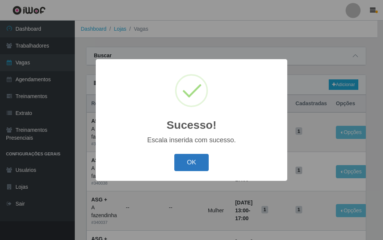
click at [187, 157] on button "OK" at bounding box center [191, 163] width 35 height 18
